Goal: Task Accomplishment & Management: Use online tool/utility

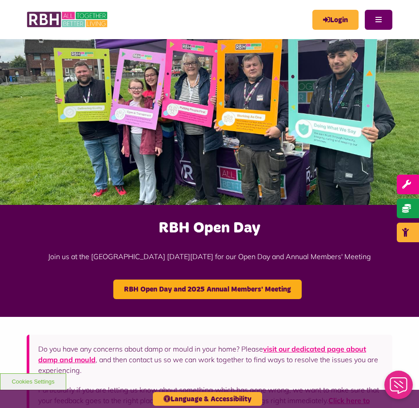
click at [382, 19] on button "Menu" at bounding box center [379, 20] width 28 height 20
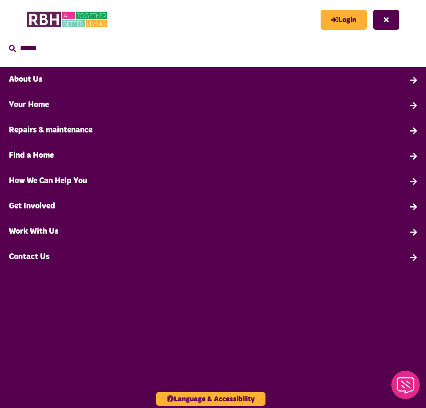
click at [24, 260] on link "Contact Us" at bounding box center [213, 257] width 426 height 25
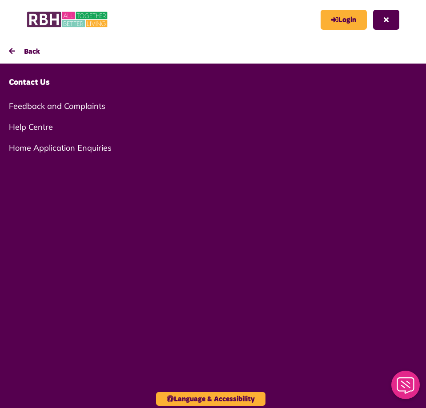
click at [32, 125] on link "Help Centre" at bounding box center [213, 127] width 426 height 21
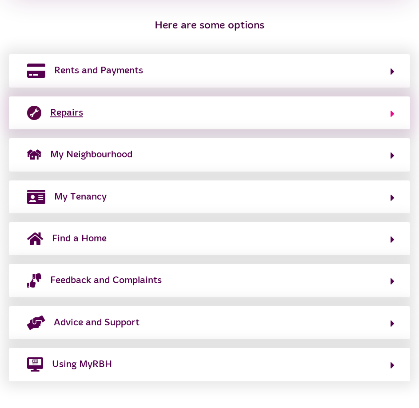
click at [129, 117] on button "Repairs" at bounding box center [209, 112] width 370 height 15
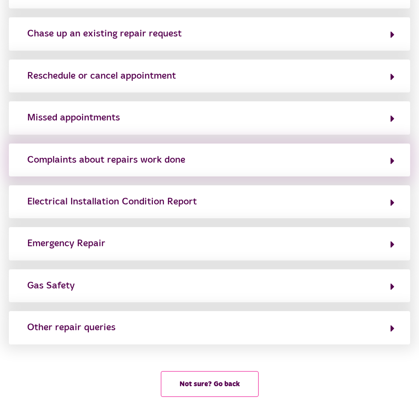
scroll to position [129, 0]
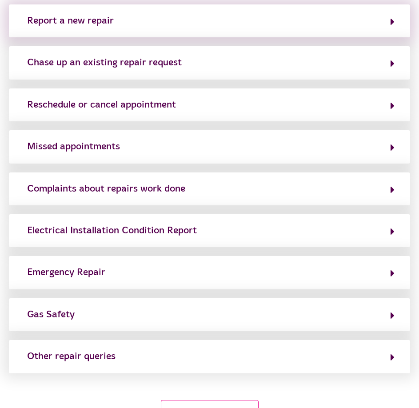
click at [146, 29] on div "Report a new repair" at bounding box center [210, 20] width 402 height 33
click at [58, 19] on div "Report a new repair" at bounding box center [70, 21] width 87 height 14
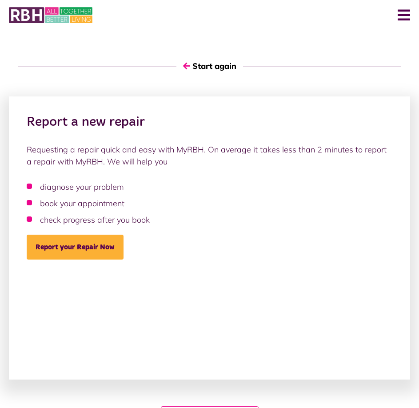
scroll to position [58, 0]
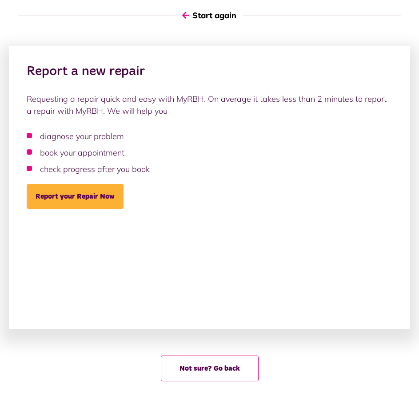
click at [201, 16] on button "Start again" at bounding box center [210, 15] width 67 height 25
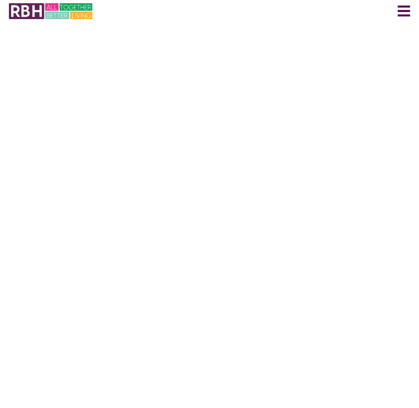
scroll to position [0, 0]
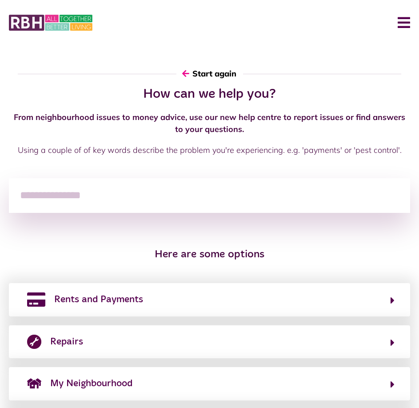
click at [184, 76] on icon "button" at bounding box center [185, 73] width 7 height 8
click at [217, 69] on button "Start again" at bounding box center [210, 73] width 67 height 25
click at [188, 74] on icon "button" at bounding box center [185, 73] width 7 height 8
click at [38, 23] on img at bounding box center [51, 22] width 84 height 19
